Goal: Navigation & Orientation: Find specific page/section

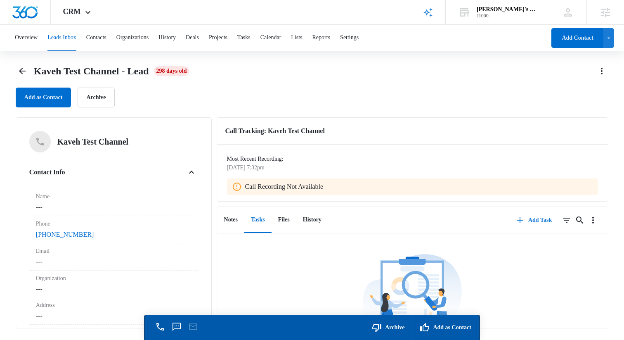
scroll to position [24, 0]
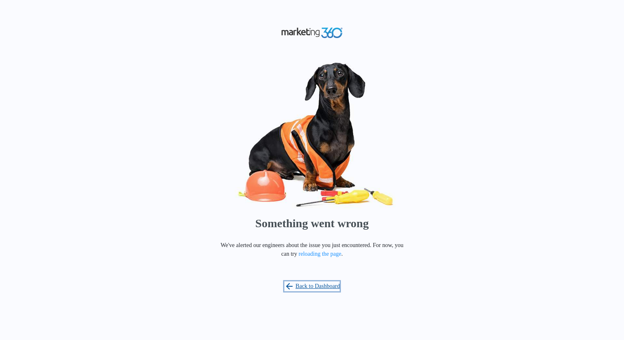
click at [320, 281] on link "Back to Dashboard" at bounding box center [312, 286] width 56 height 10
